Goal: Information Seeking & Learning: Learn about a topic

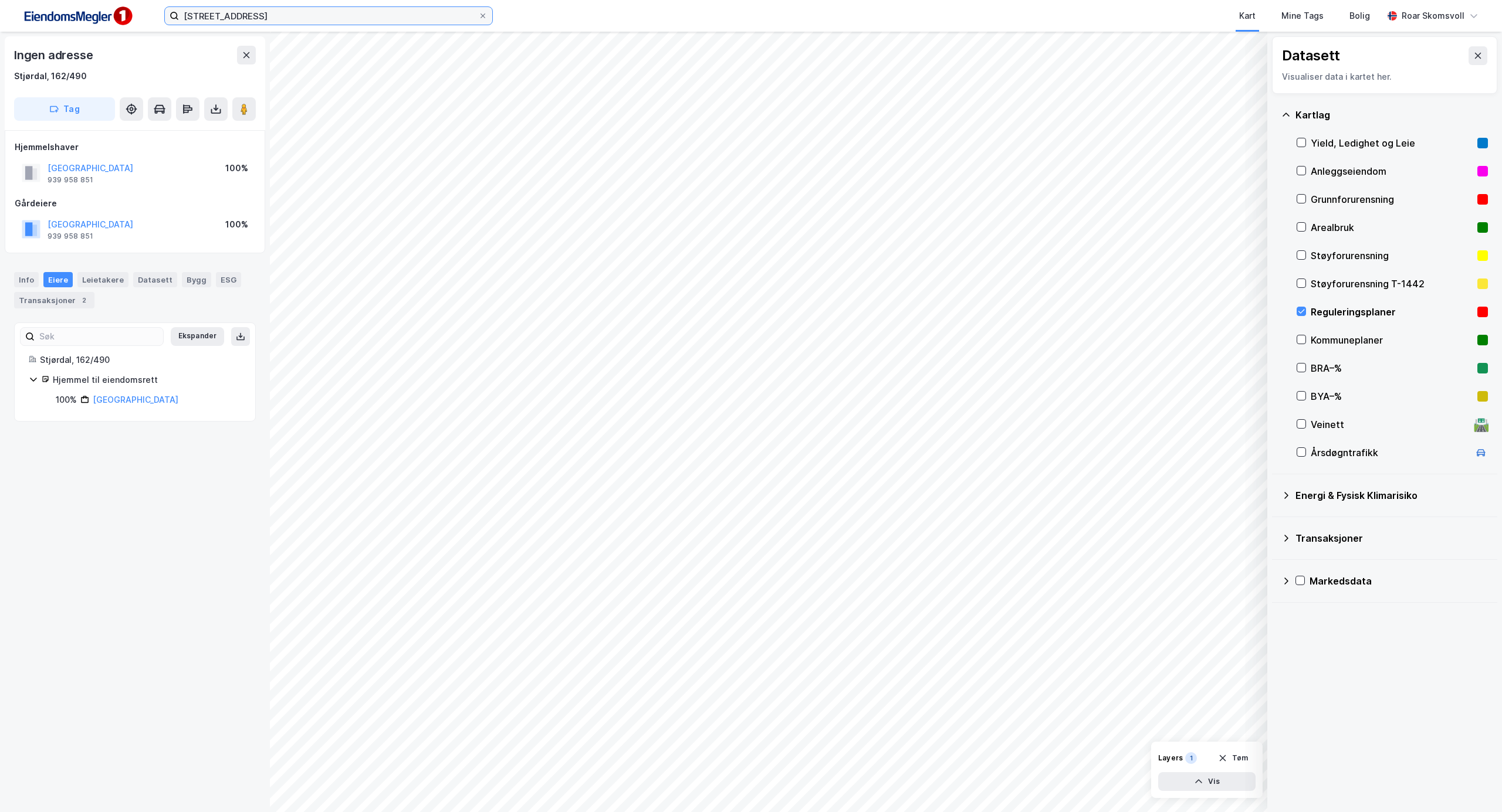
drag, startPoint x: 302, startPoint y: 23, endPoint x: 99, endPoint y: 17, distance: 203.1
click at [99, 17] on div "[STREET_ADDRESS] Kart Mine Tags Bolig [PERSON_NAME]" at bounding box center [751, 15] width 1502 height 32
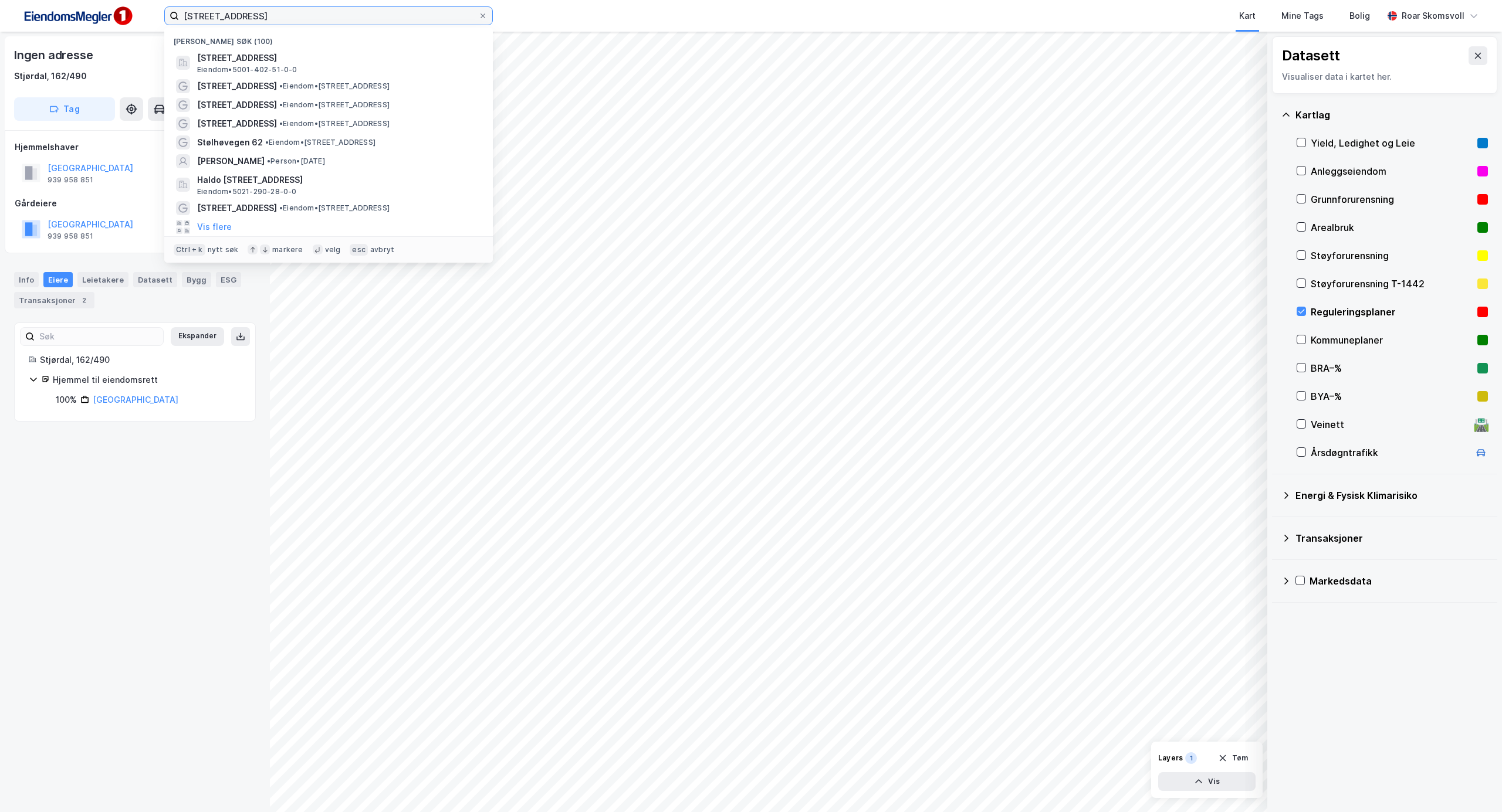
paste input "[STREET_ADDRESS]"
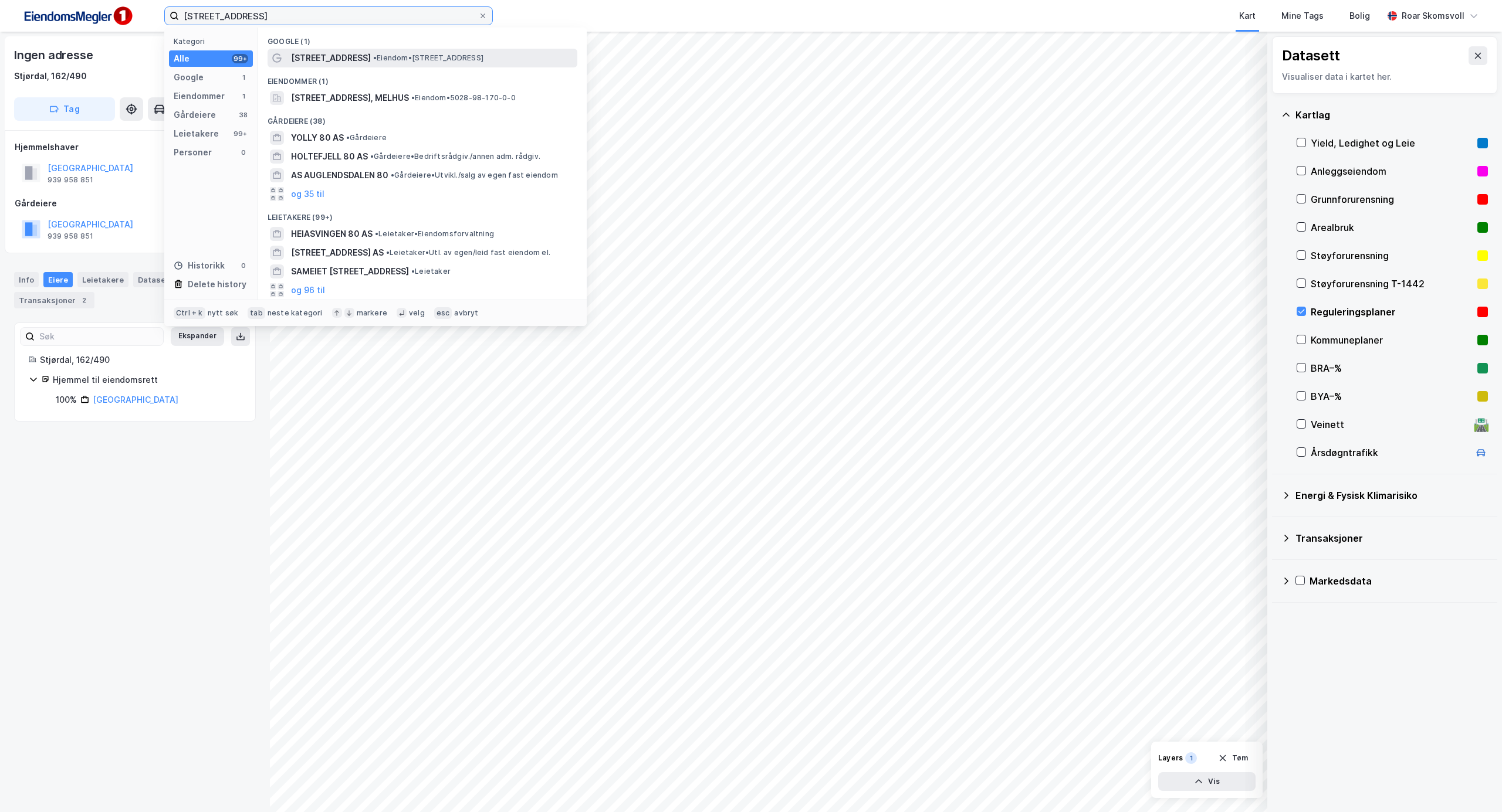
type input "[STREET_ADDRESS]"
click at [330, 52] on span "[STREET_ADDRESS]" at bounding box center [331, 58] width 80 height 14
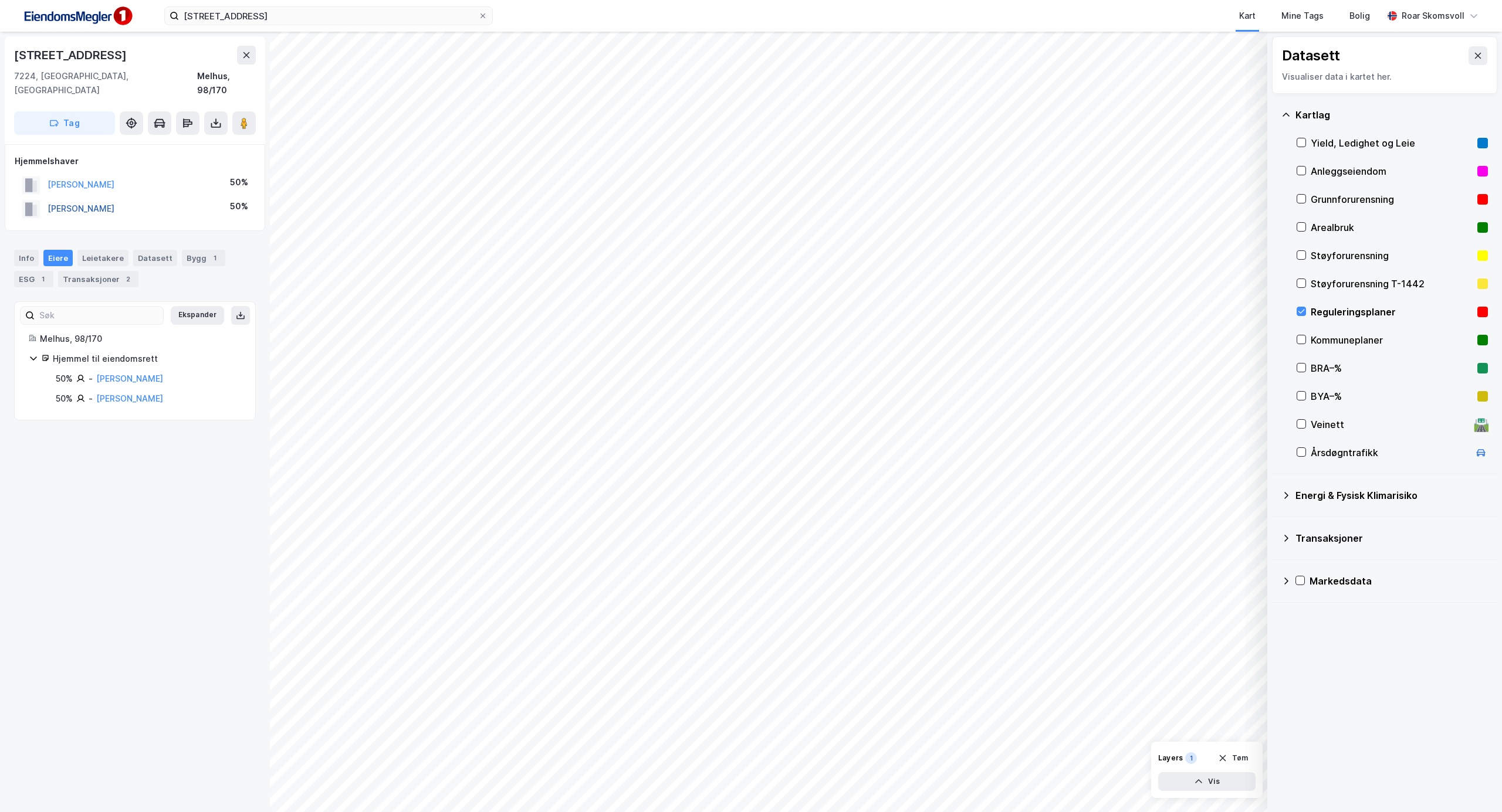
click at [0, 0] on button "[PERSON_NAME]" at bounding box center [0, 0] width 0 height 0
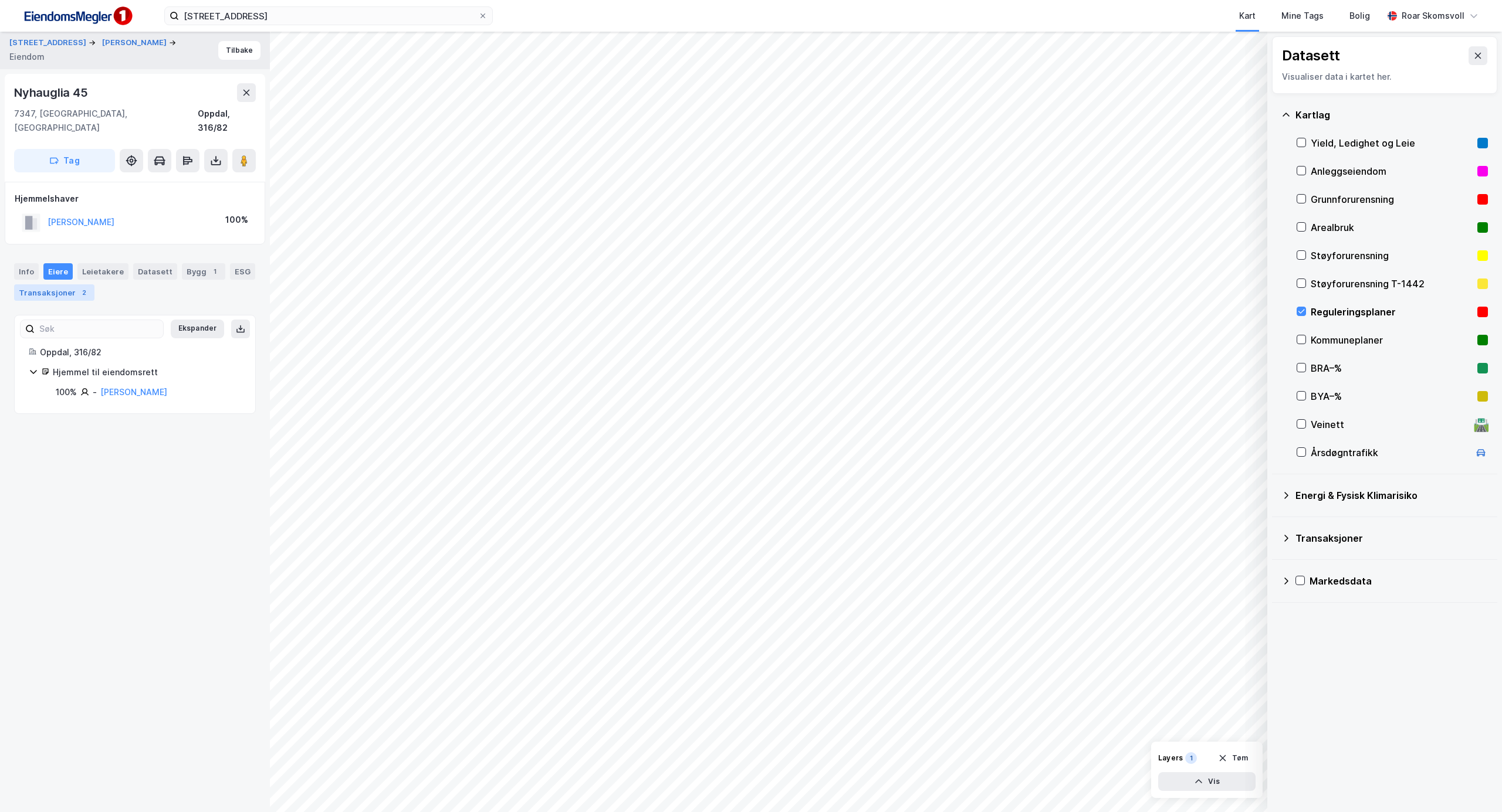
click at [74, 285] on div "Transaksjoner 2" at bounding box center [54, 292] width 80 height 16
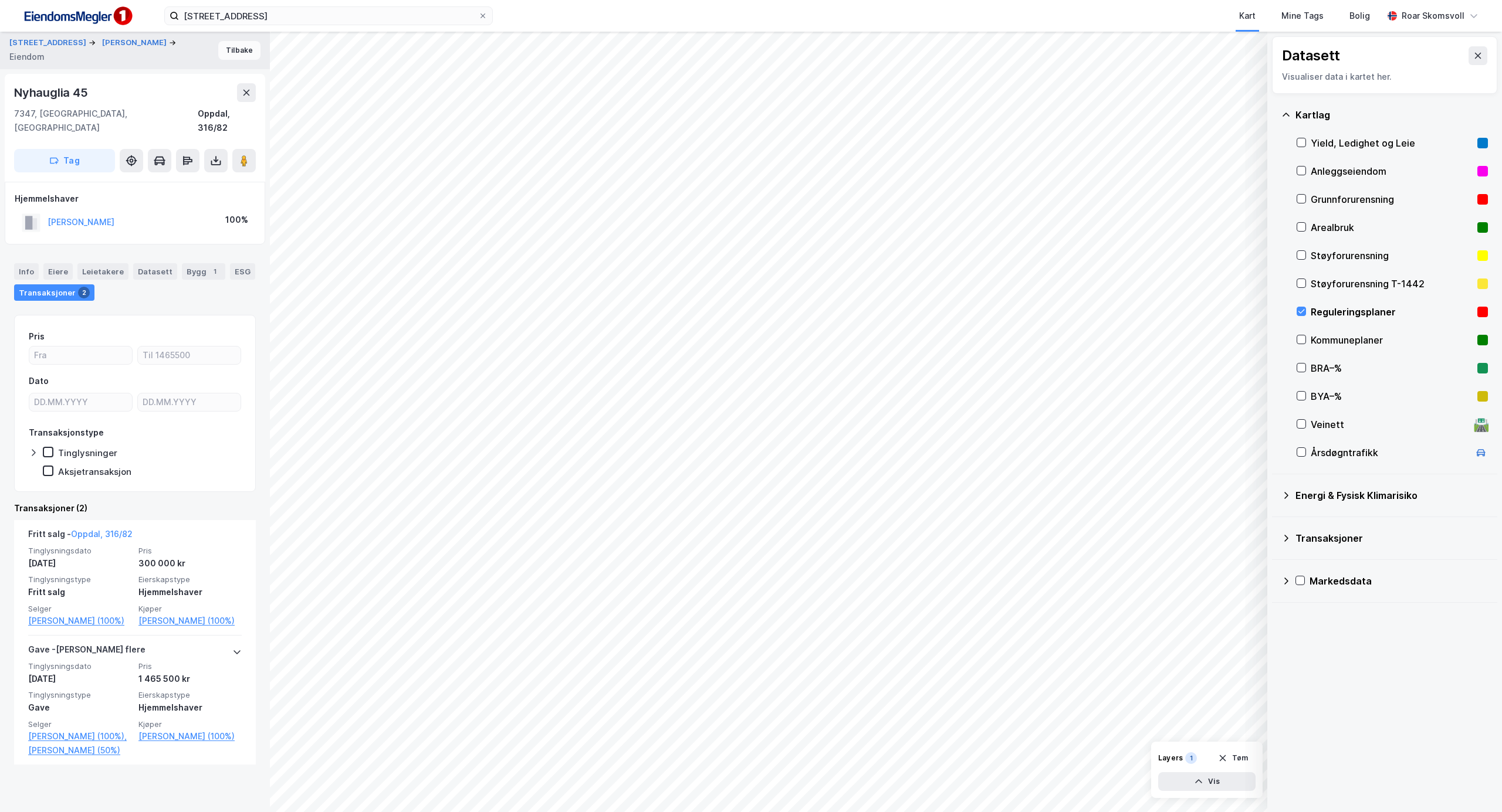
click at [236, 52] on button "Tilbake" at bounding box center [239, 50] width 42 height 19
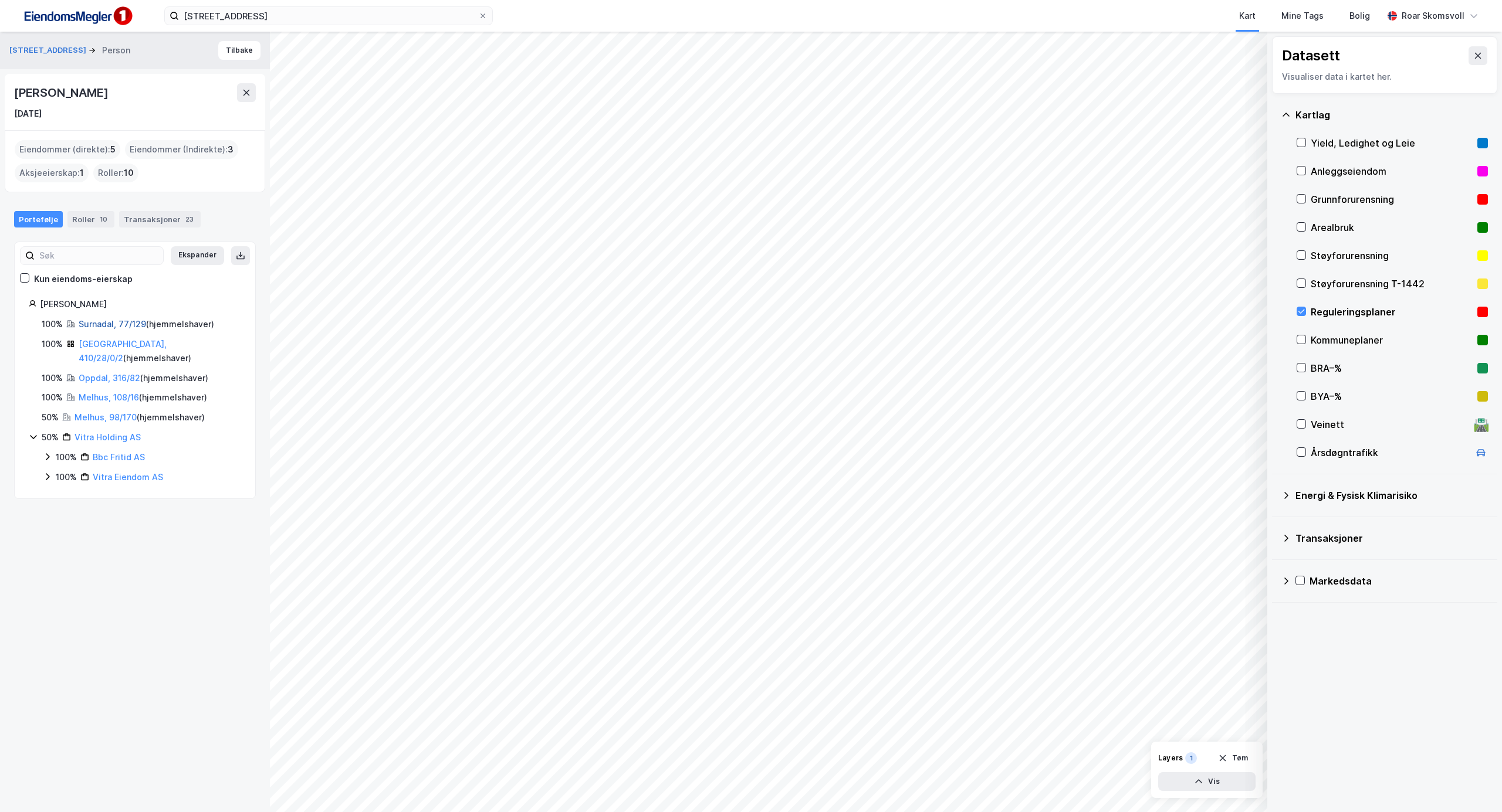
click at [98, 322] on link "Surnadal, 77/129" at bounding box center [112, 323] width 67 height 10
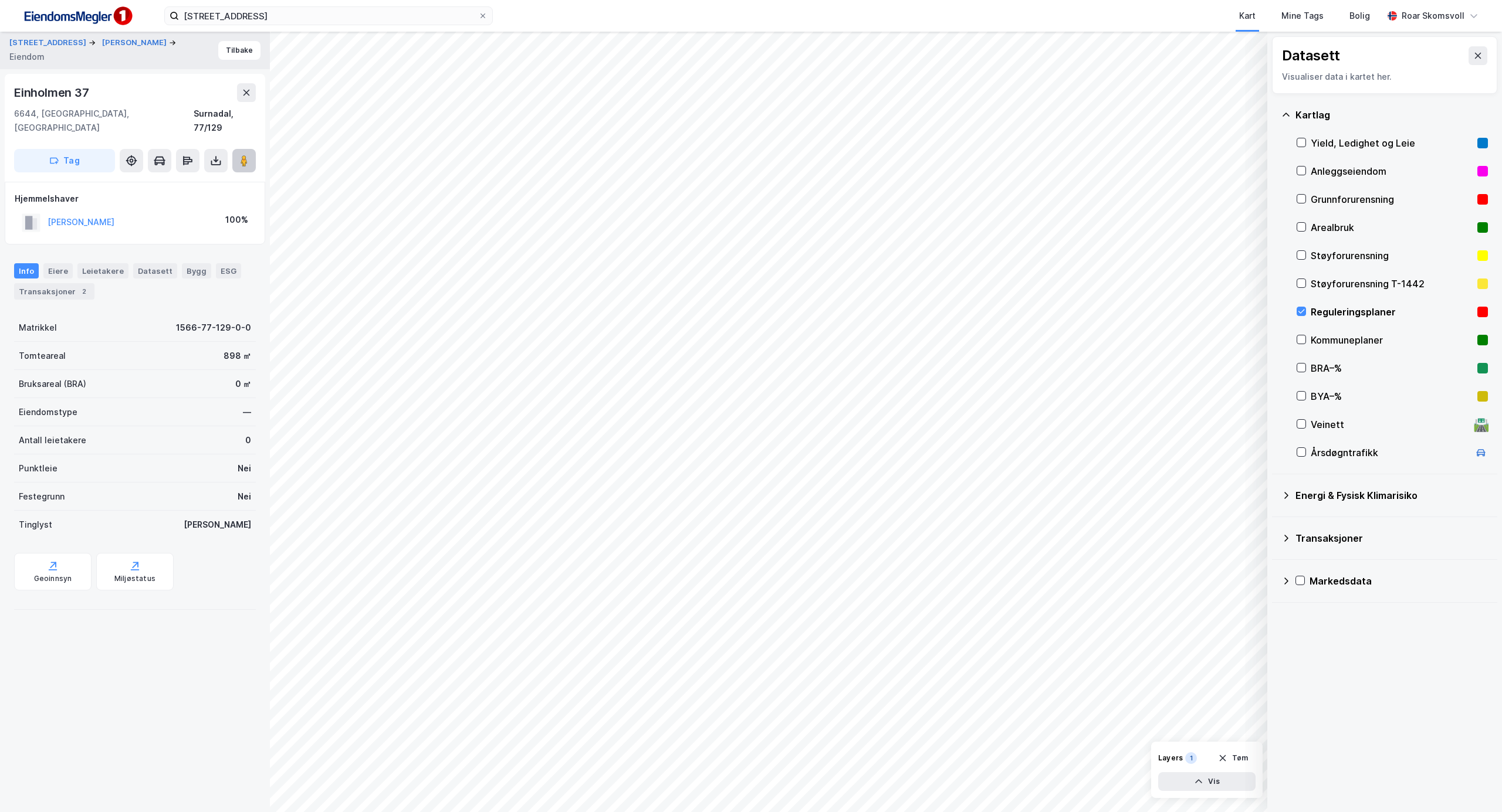
click at [242, 155] on image at bounding box center [243, 161] width 7 height 12
click at [221, 52] on button "Tilbake" at bounding box center [239, 50] width 42 height 19
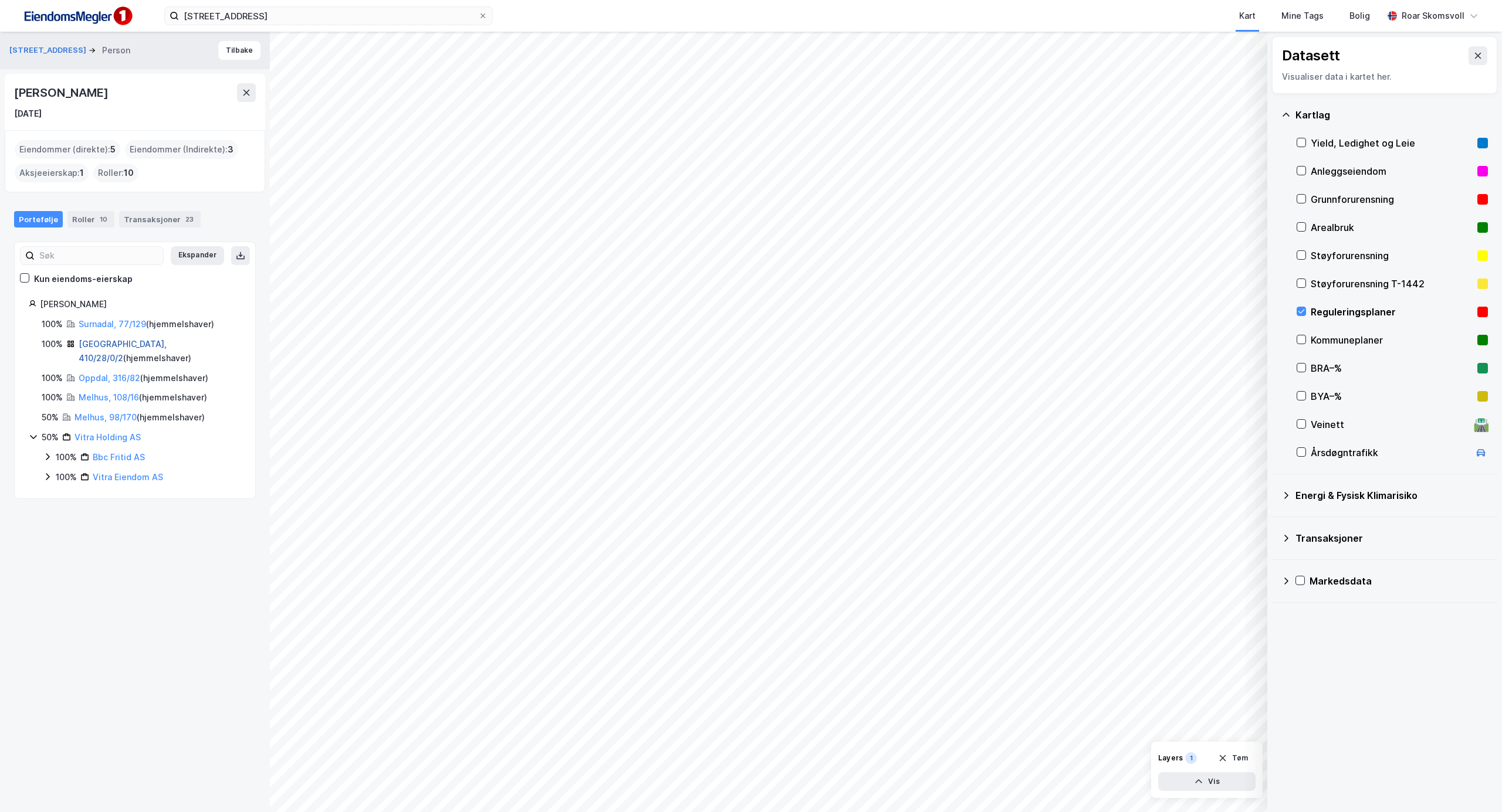
click at [101, 343] on link "[GEOGRAPHIC_DATA], 410/28/0/2" at bounding box center [123, 350] width 88 height 24
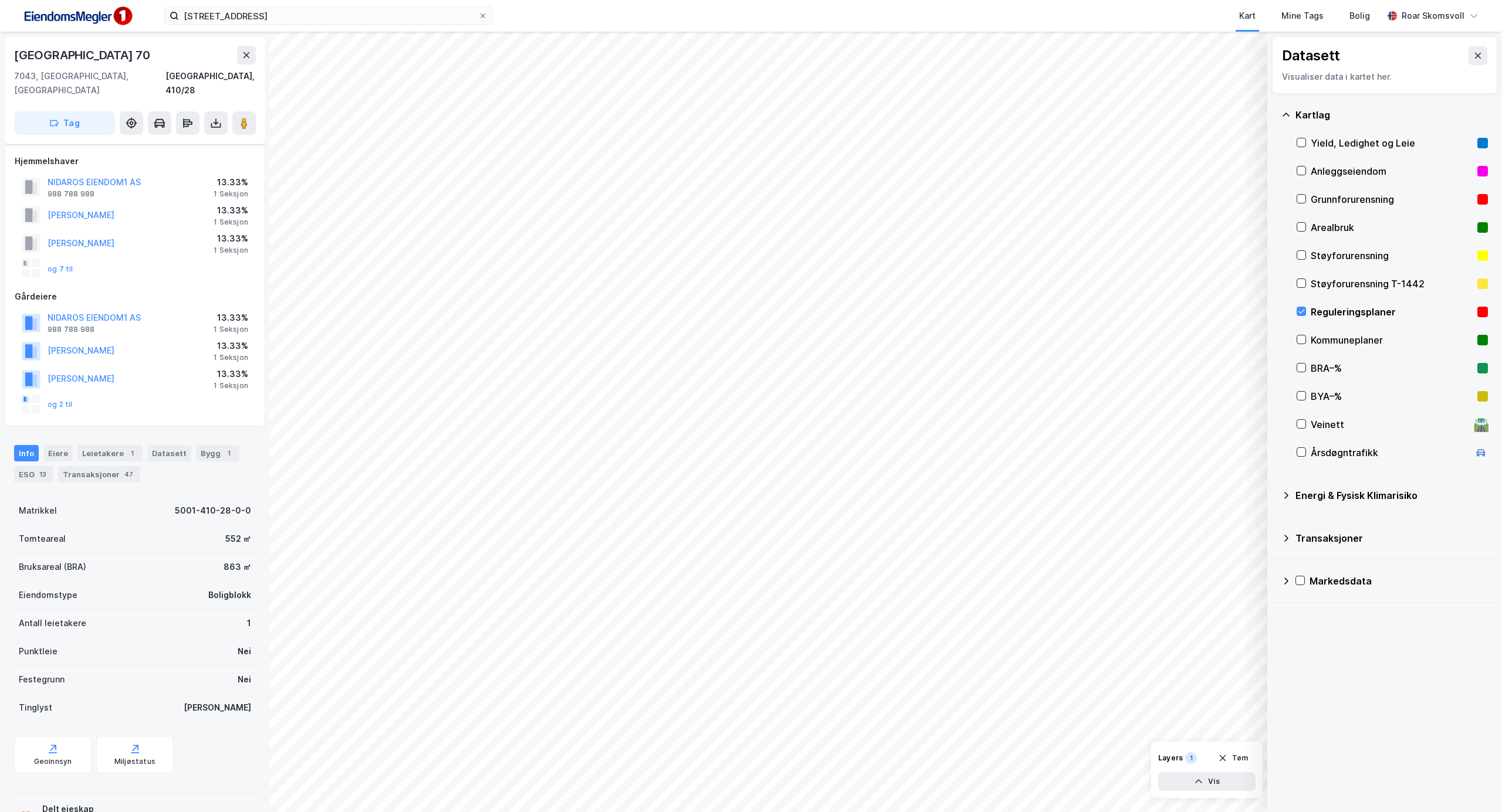
scroll to position [6, 0]
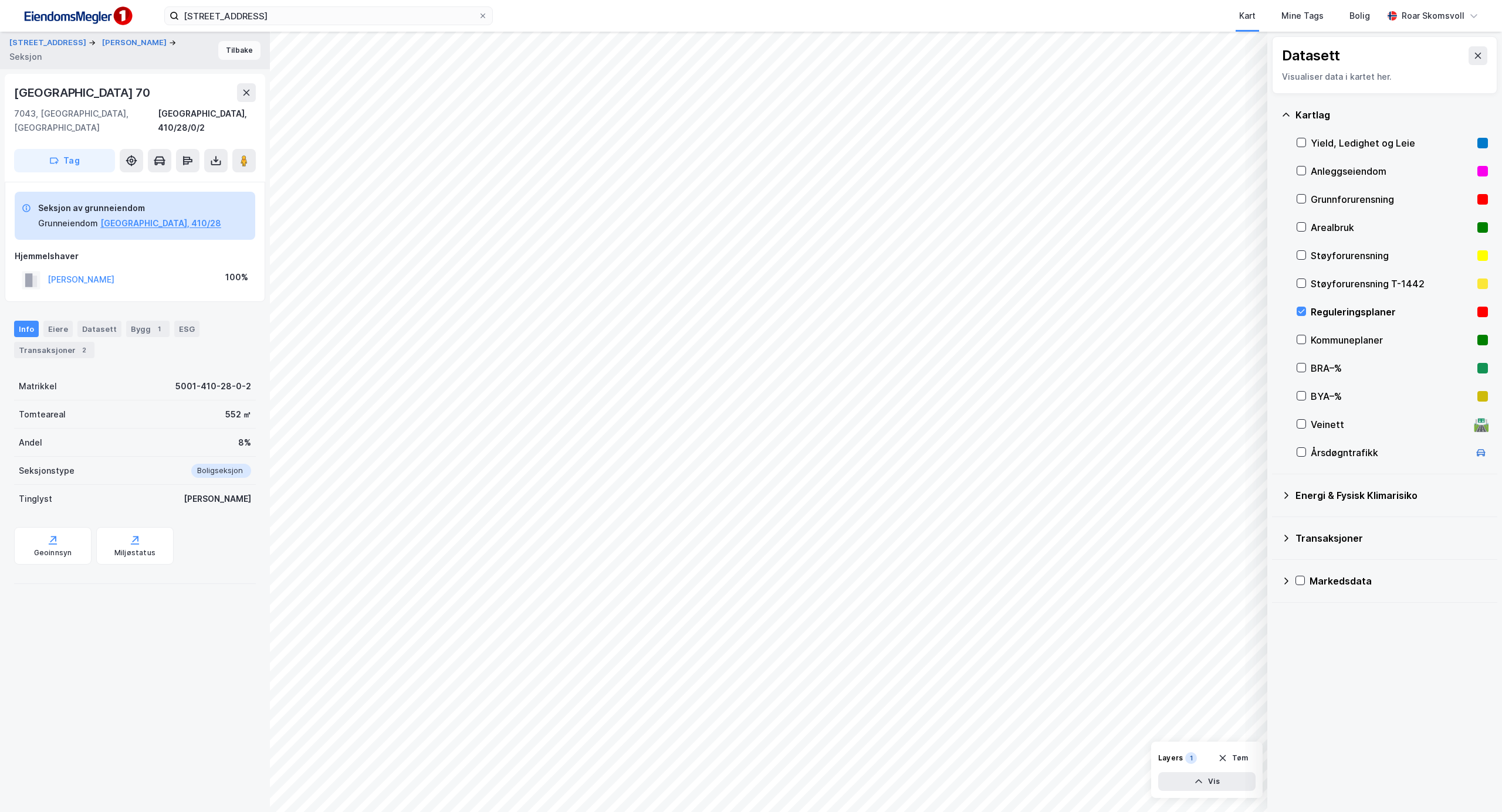
click at [227, 52] on button "Tilbake" at bounding box center [239, 50] width 42 height 19
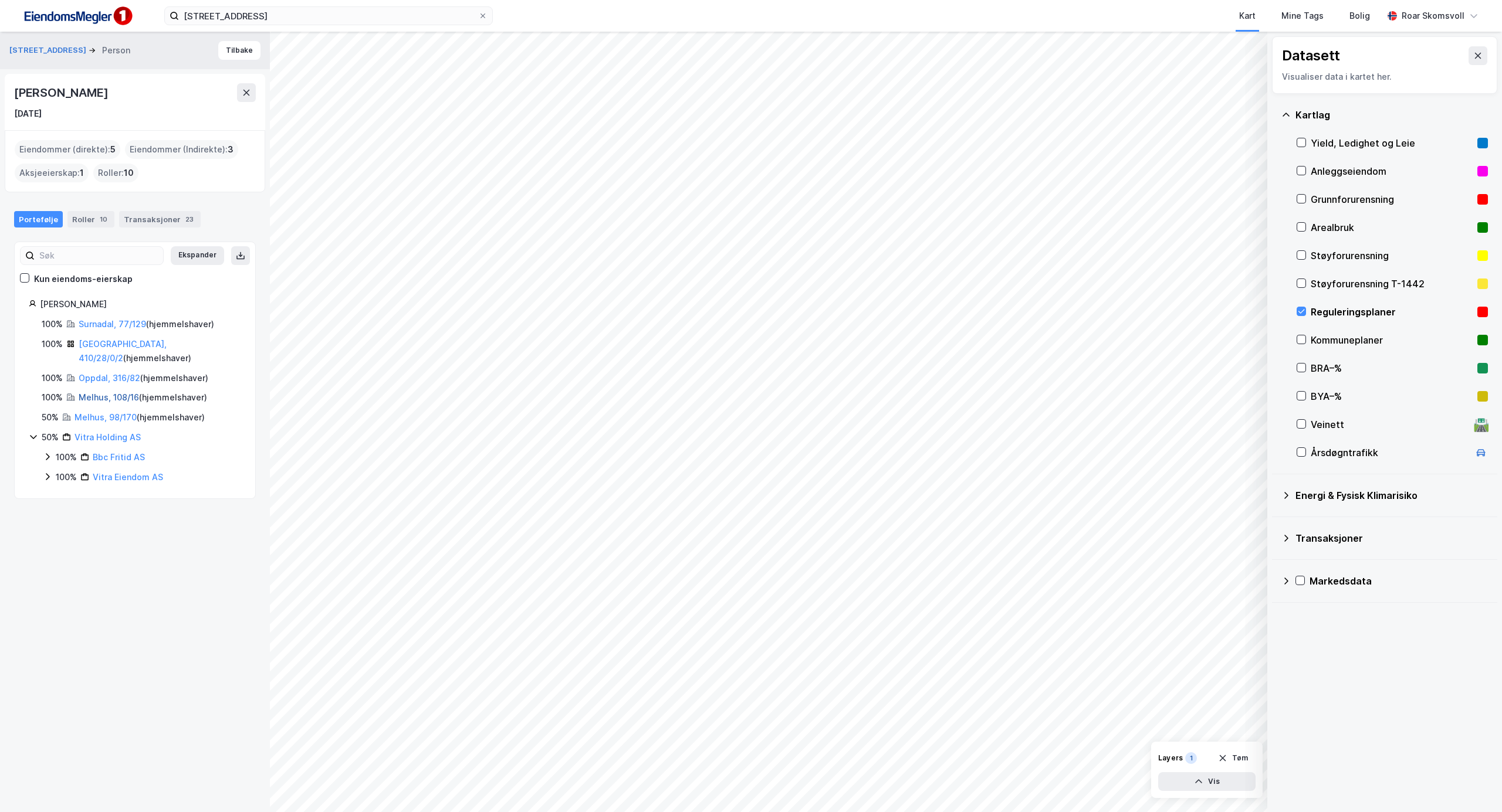
click at [87, 395] on link "Melhus, 108/16" at bounding box center [109, 397] width 61 height 10
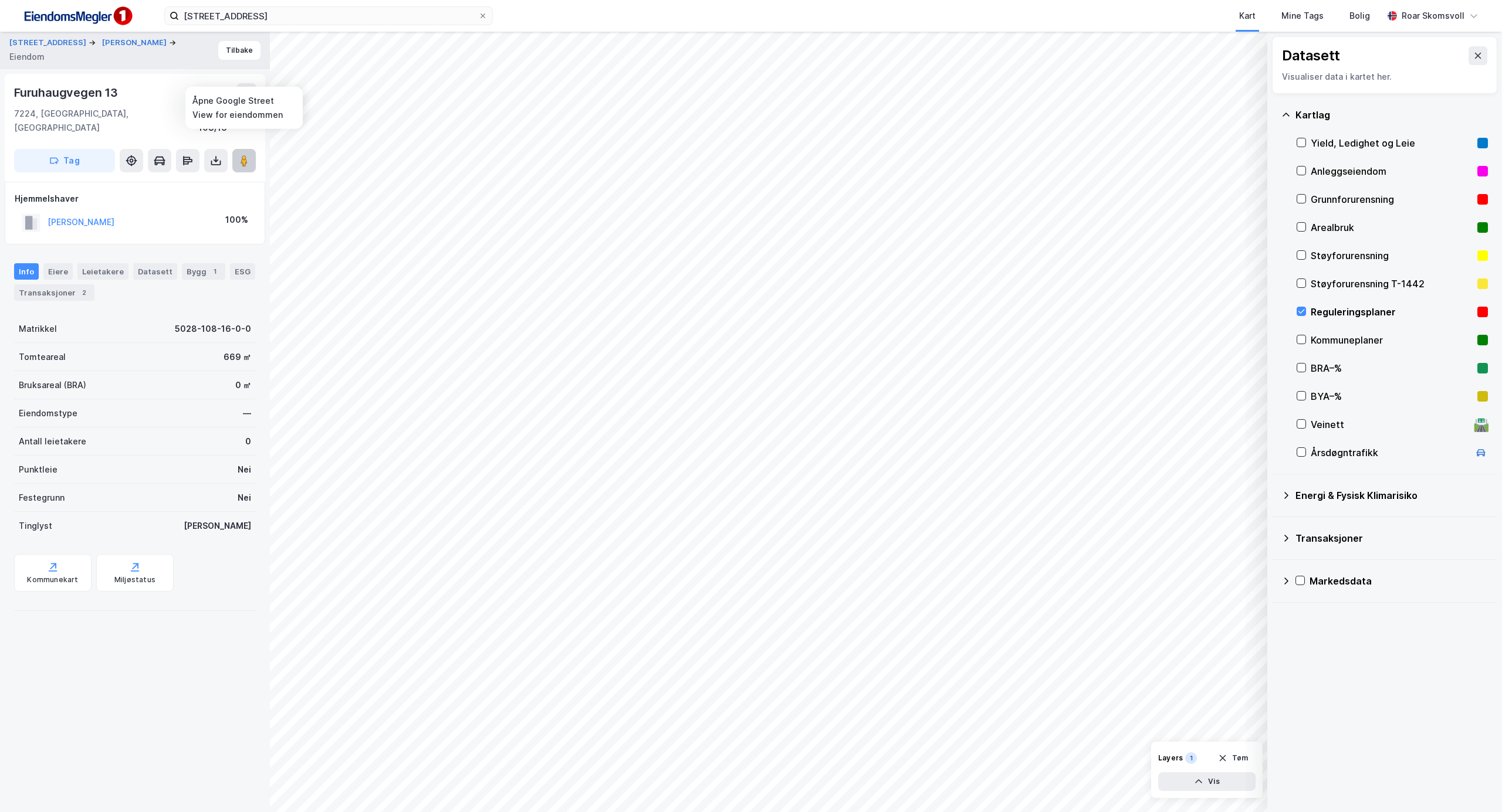
click at [245, 155] on image at bounding box center [243, 161] width 7 height 12
click at [235, 56] on button "Tilbake" at bounding box center [239, 50] width 42 height 19
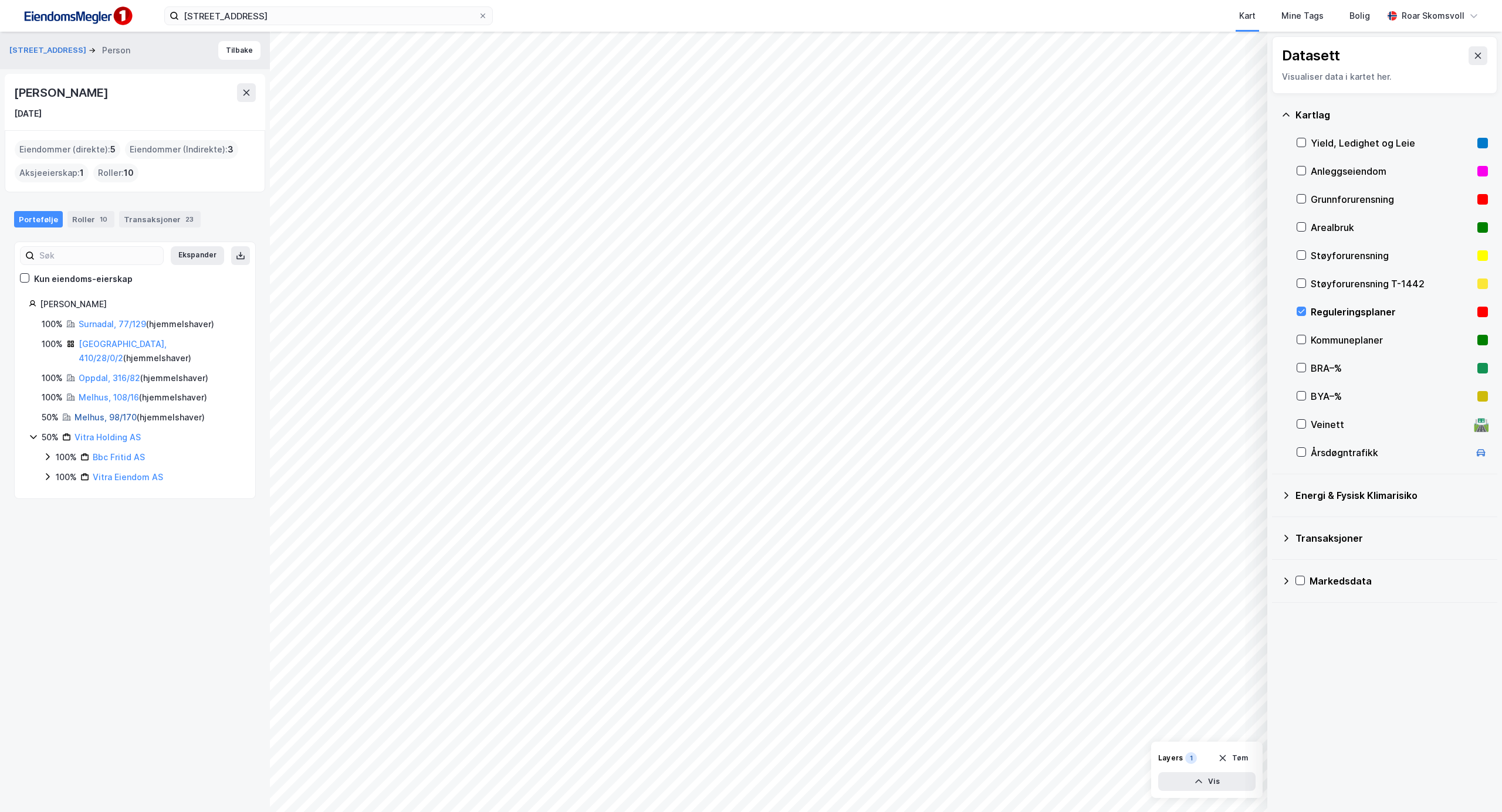
click at [94, 419] on link "Melhus, 98/170" at bounding box center [105, 417] width 62 height 10
